Goal: Task Accomplishment & Management: Use online tool/utility

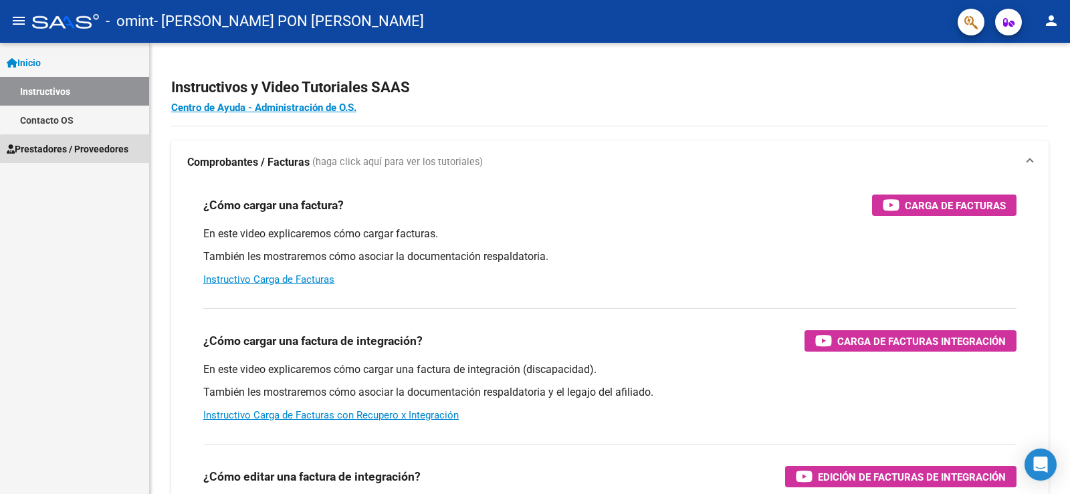
click at [114, 149] on span "Prestadores / Proveedores" at bounding box center [68, 149] width 122 height 15
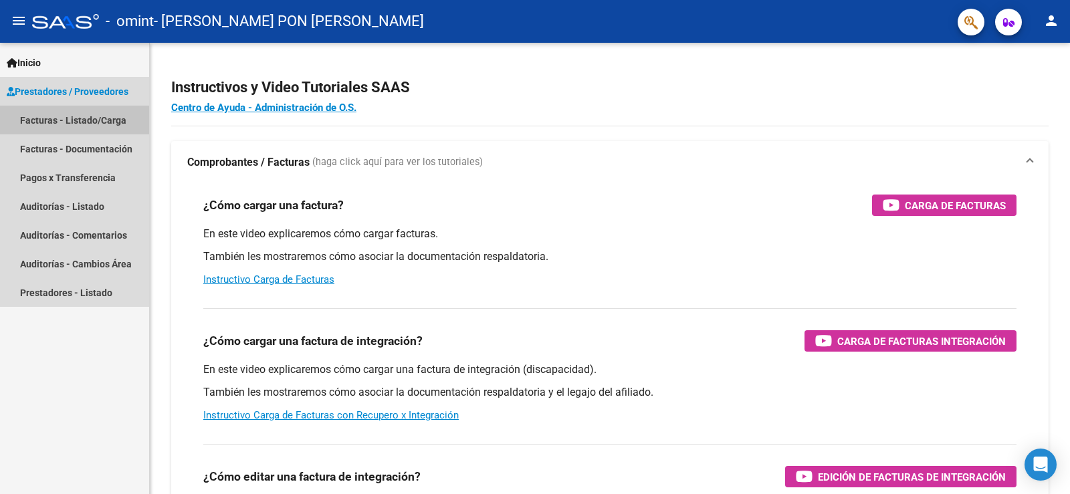
click at [106, 120] on link "Facturas - Listado/Carga" at bounding box center [74, 120] width 149 height 29
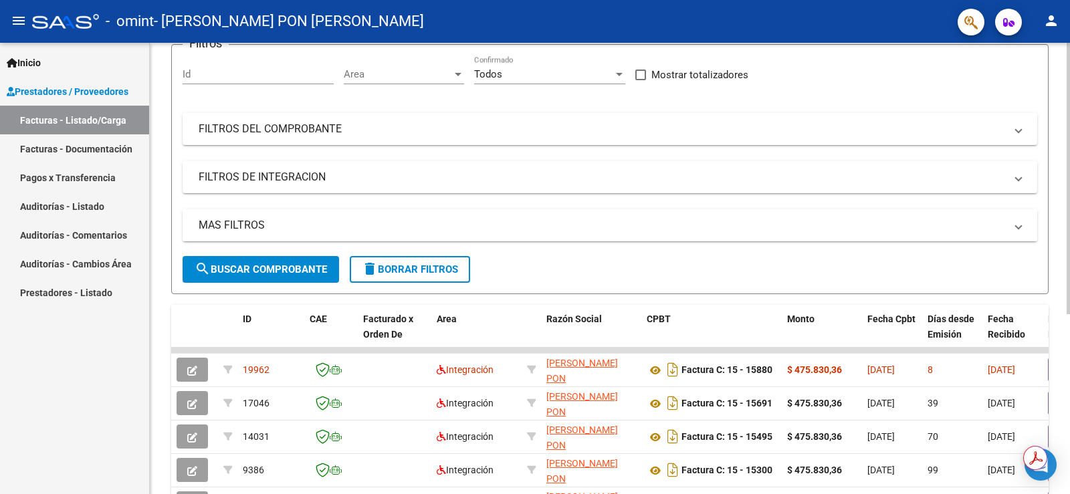
scroll to position [232, 0]
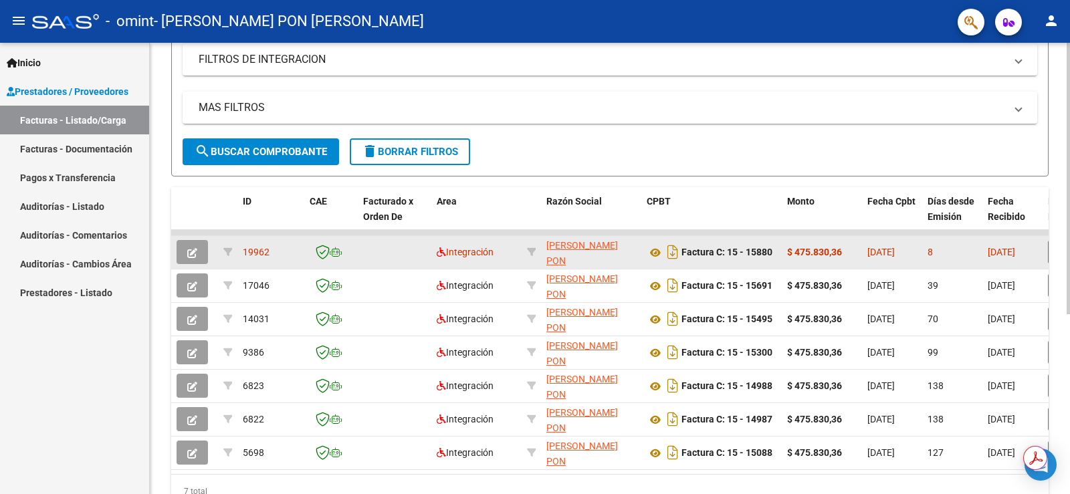
click at [197, 253] on button "button" at bounding box center [192, 252] width 31 height 24
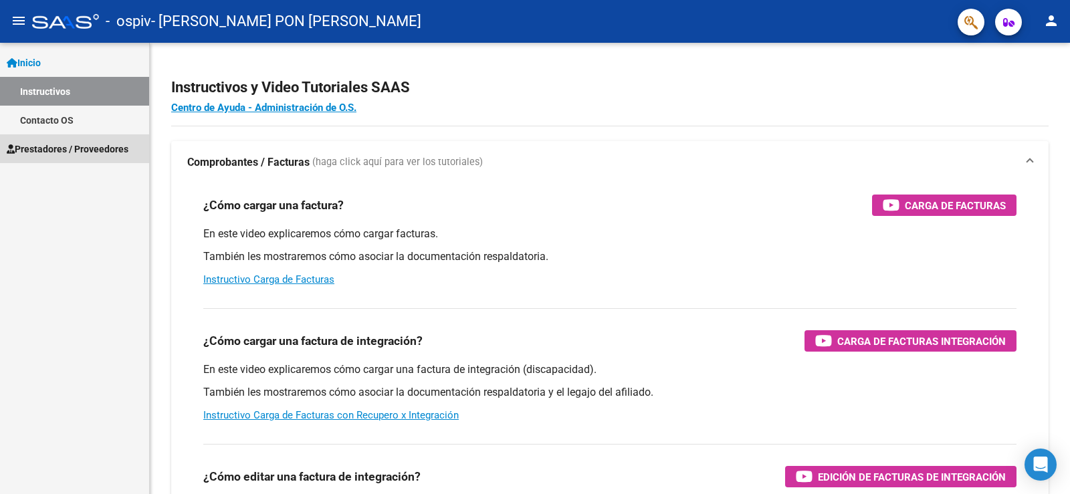
click at [82, 146] on span "Prestadores / Proveedores" at bounding box center [68, 149] width 122 height 15
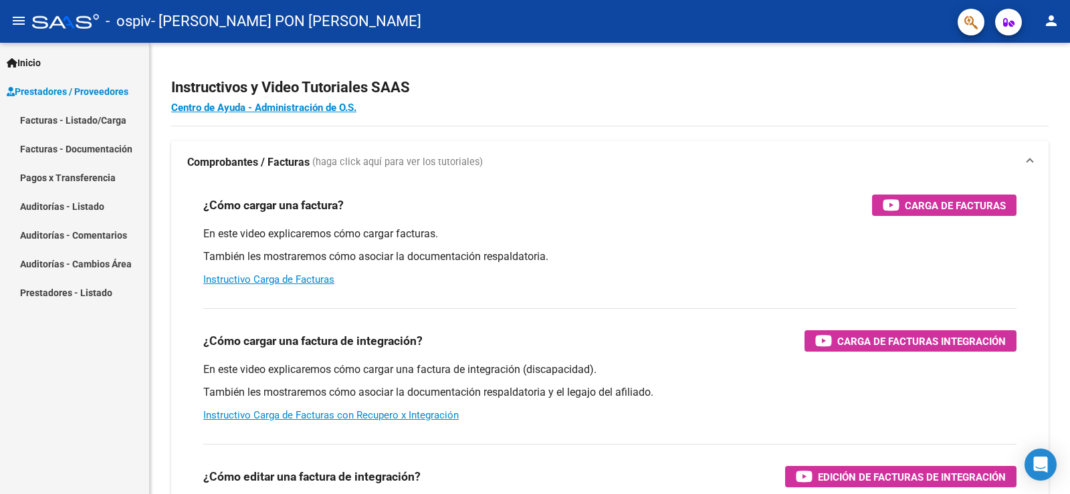
click at [86, 115] on link "Facturas - Listado/Carga" at bounding box center [74, 120] width 149 height 29
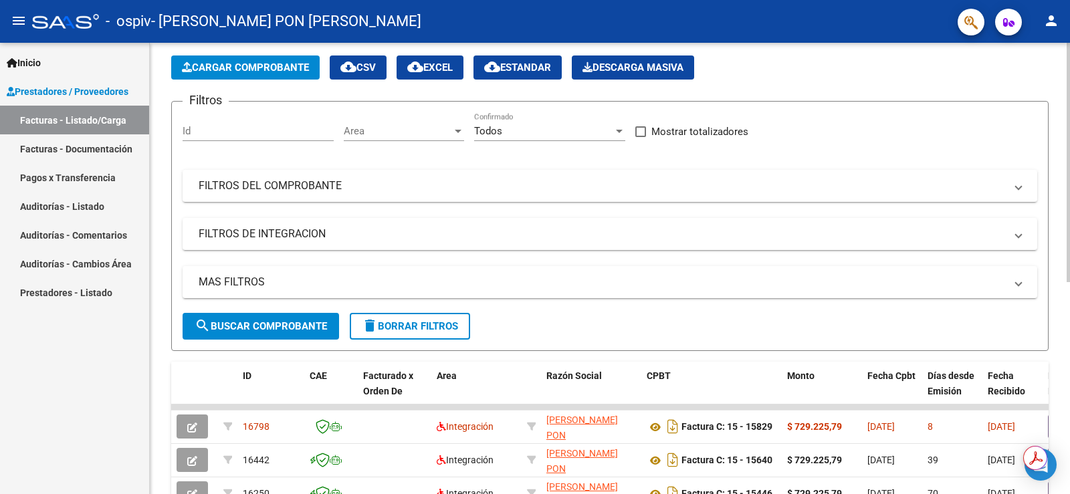
scroll to position [134, 0]
